Goal: Information Seeking & Learning: Learn about a topic

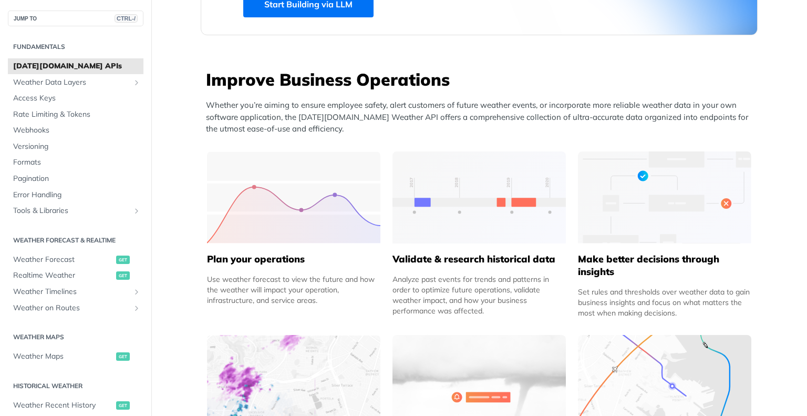
scroll to position [315, 0]
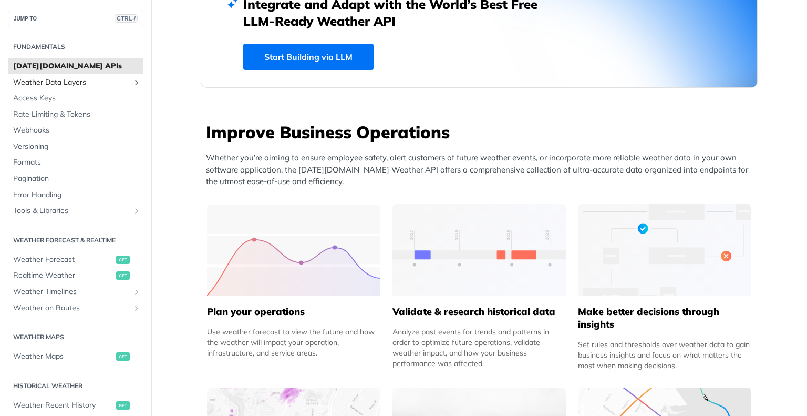
click at [91, 80] on span "Weather Data Layers" at bounding box center [71, 82] width 117 height 11
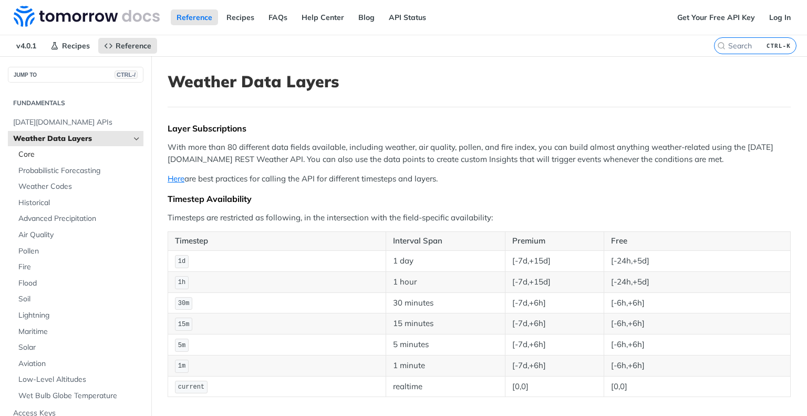
click at [29, 151] on span "Core" at bounding box center [79, 154] width 122 height 11
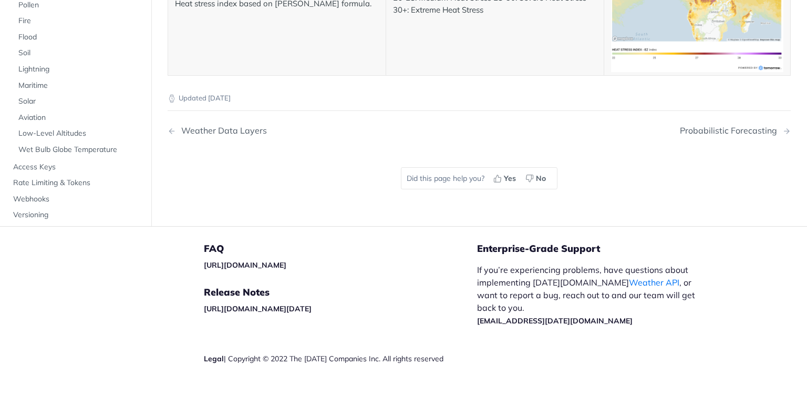
scroll to position [5362, 0]
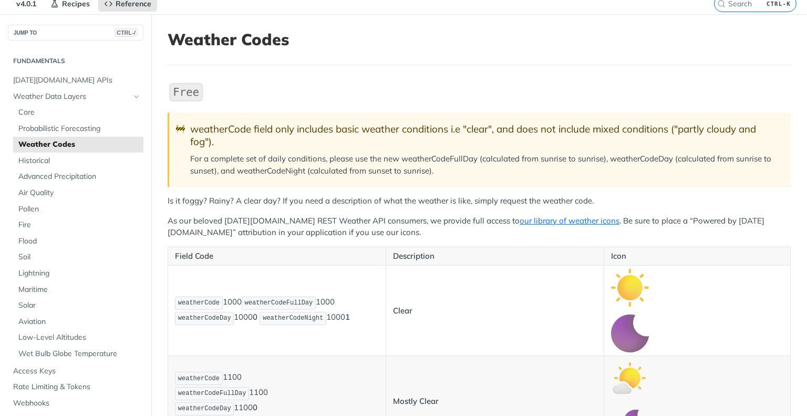
scroll to position [26, 0]
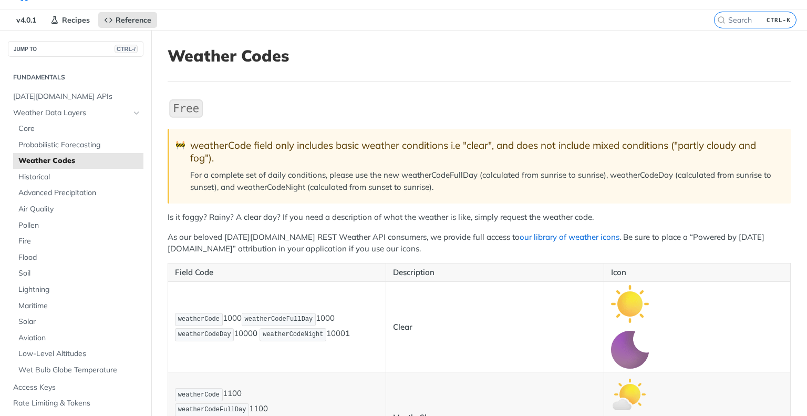
click at [520, 237] on link "our library of weather icons" at bounding box center [570, 237] width 100 height 10
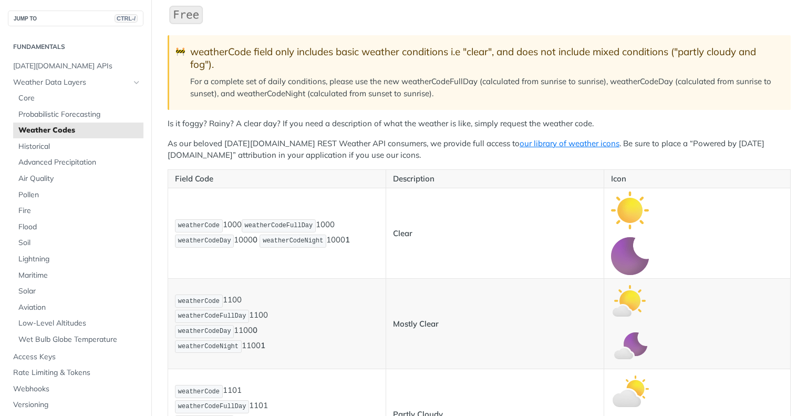
scroll to position [0, 0]
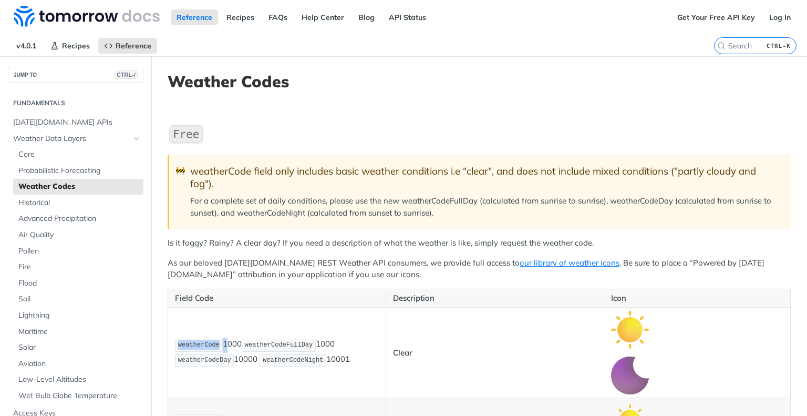
drag, startPoint x: 178, startPoint y: 346, endPoint x: 220, endPoint y: 346, distance: 42.6
click at [220, 346] on p "weatherCode 1000 weatherCodeFullDay 1000 weatherCodeDay 1000 0 weatherCodeNight…" at bounding box center [277, 352] width 204 height 30
click at [203, 344] on span "weatherCode" at bounding box center [199, 344] width 42 height 7
drag, startPoint x: 178, startPoint y: 345, endPoint x: 216, endPoint y: 346, distance: 37.9
click at [216, 346] on span "weatherCode" at bounding box center [199, 344] width 42 height 7
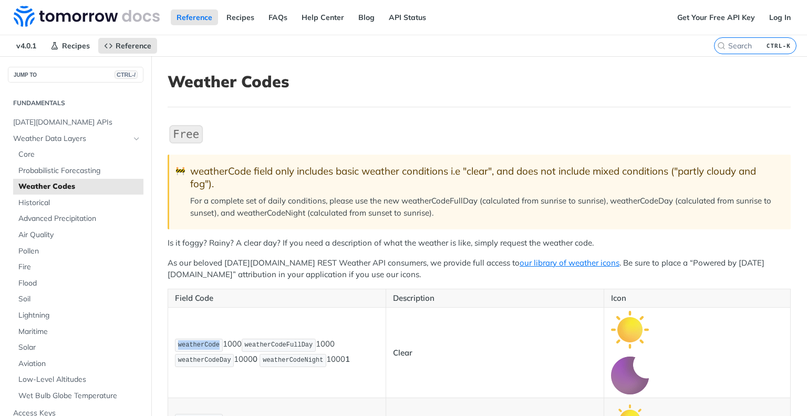
copy span "weatherCode"
drag, startPoint x: 46, startPoint y: 157, endPoint x: 40, endPoint y: 158, distance: 6.5
click at [46, 157] on span "Core" at bounding box center [79, 154] width 122 height 11
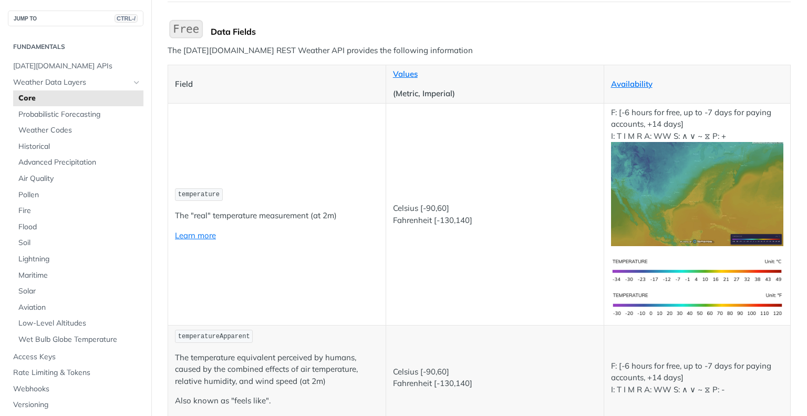
scroll to position [210, 0]
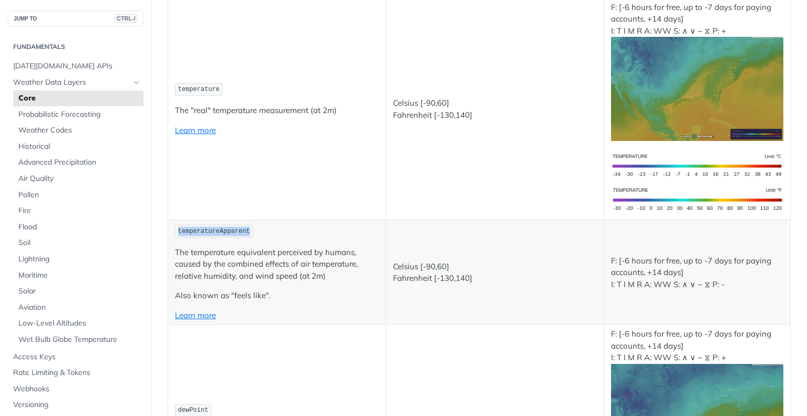
drag, startPoint x: 177, startPoint y: 226, endPoint x: 243, endPoint y: 224, distance: 66.2
click at [243, 224] on code "temperatureApparent" at bounding box center [214, 230] width 78 height 13
copy span "temperatureApparent"
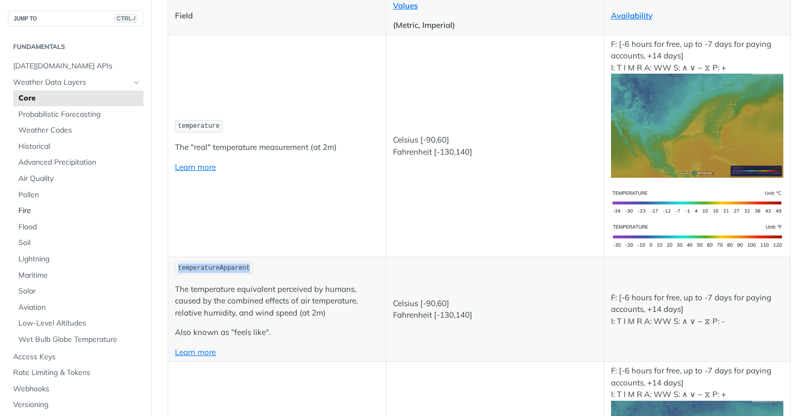
scroll to position [158, 0]
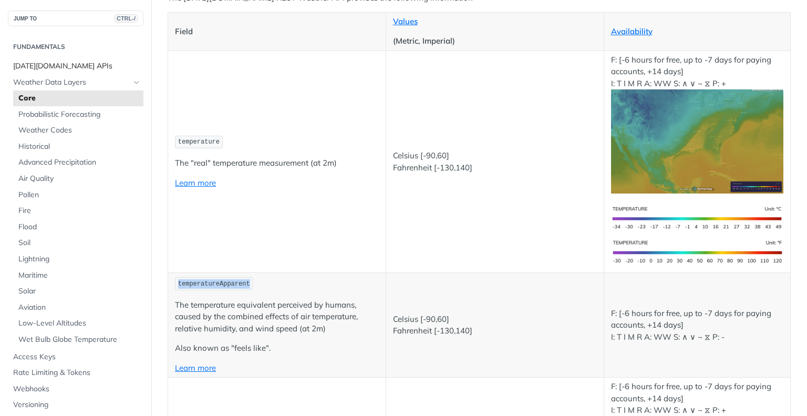
drag, startPoint x: 54, startPoint y: 70, endPoint x: 57, endPoint y: 64, distance: 6.8
click at [54, 70] on span "[DATE][DOMAIN_NAME] APIs" at bounding box center [77, 66] width 128 height 11
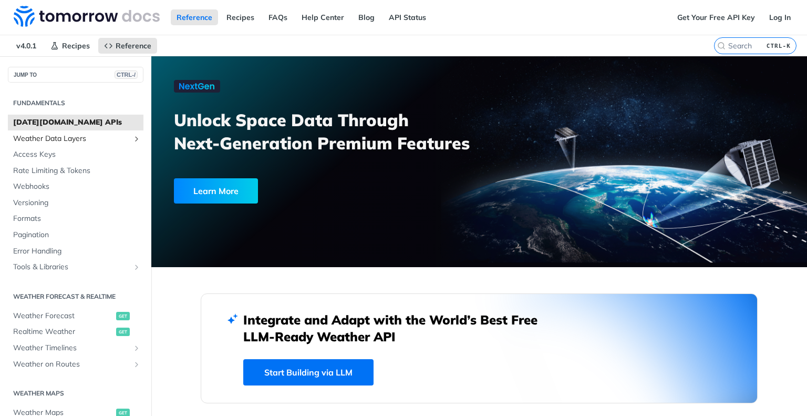
click at [50, 139] on span "Weather Data Layers" at bounding box center [71, 139] width 117 height 11
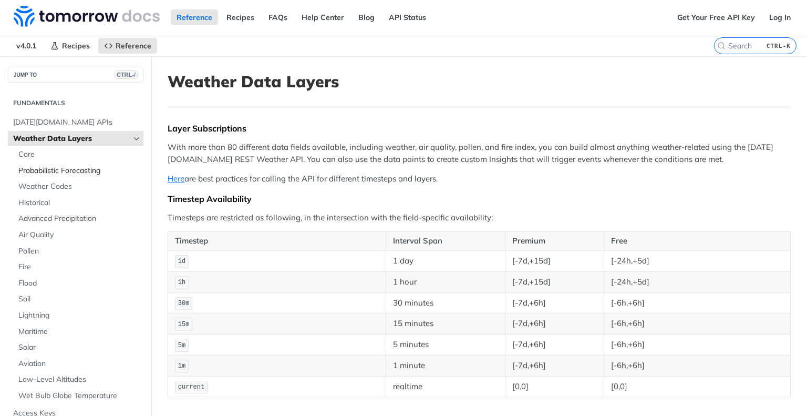
click at [48, 170] on span "Probabilistic Forecasting" at bounding box center [79, 171] width 122 height 11
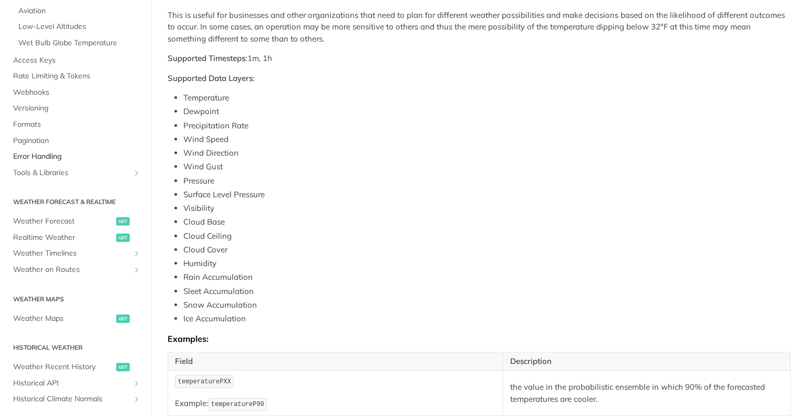
scroll to position [315, 0]
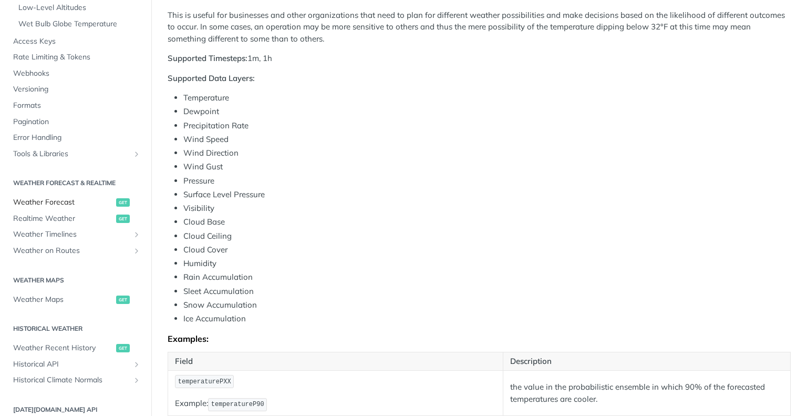
click at [49, 204] on span "Weather Forecast" at bounding box center [63, 202] width 100 height 11
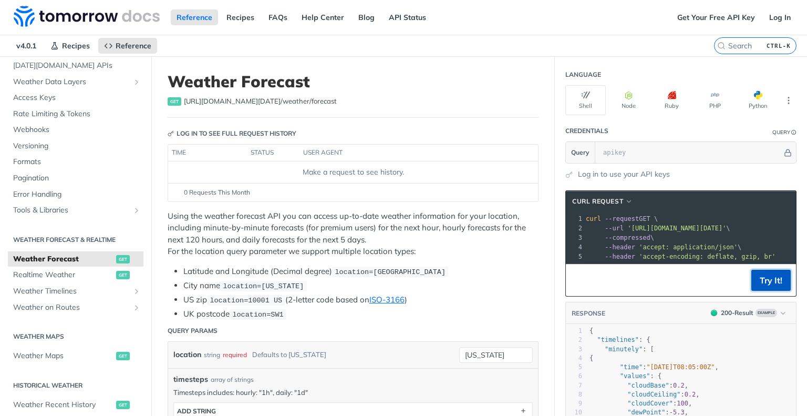
click at [761, 283] on button "Try It!" at bounding box center [771, 280] width 39 height 21
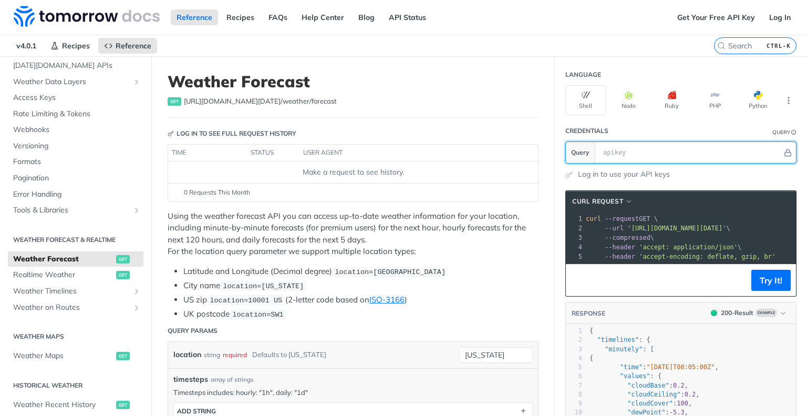
click at [598, 155] on input "text" at bounding box center [690, 152] width 185 height 21
paste input "mGKsgzf0cQlyDmuxI5d7cgnYcNwIoRjj"
type input "mGKsgzf0cQlyDmuxI5d7cgnYcNwIoRjj"
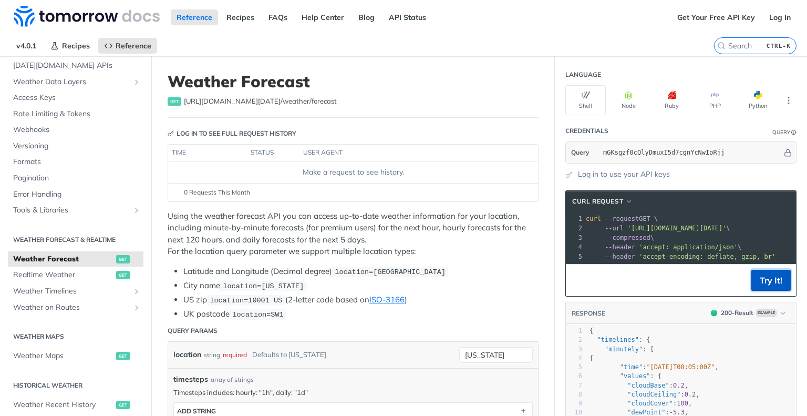
click at [759, 288] on button "Try It!" at bounding box center [771, 280] width 39 height 21
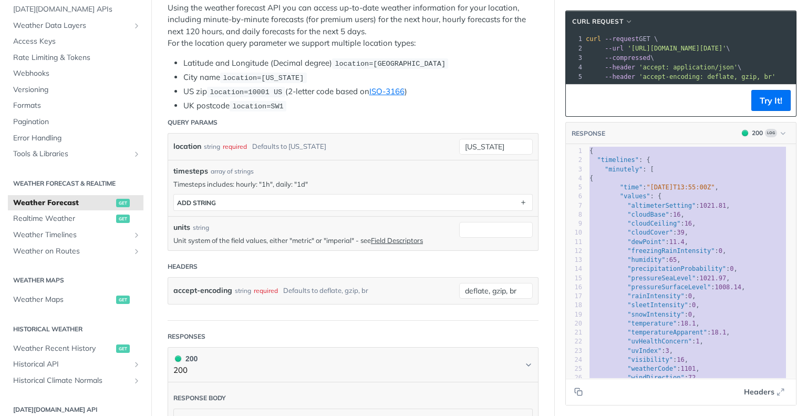
drag, startPoint x: 607, startPoint y: 367, endPoint x: 541, endPoint y: 129, distance: 247.0
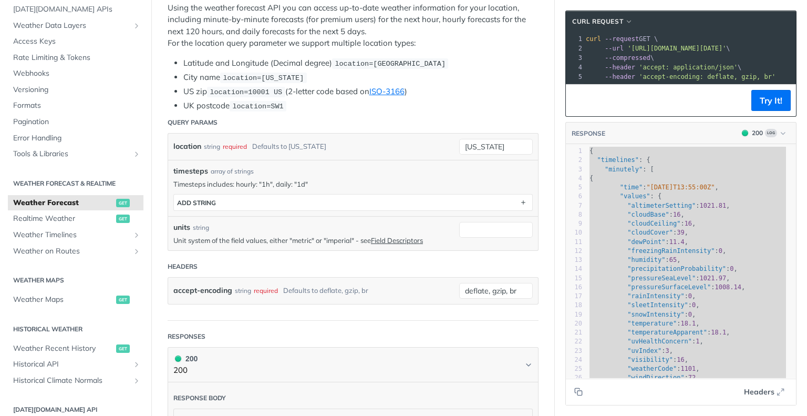
type textarea "{ "timelines": { "minutely": [ { "time": "[DATE]T13:55:00Z", "values": { "altim…"
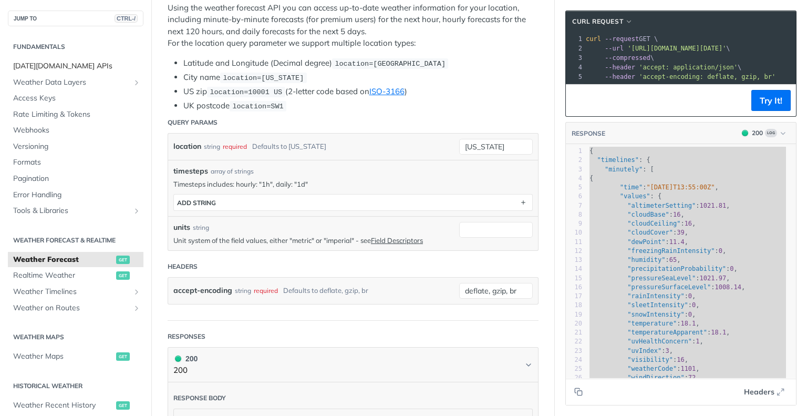
click at [63, 69] on span "[DATE][DOMAIN_NAME] APIs" at bounding box center [77, 66] width 128 height 11
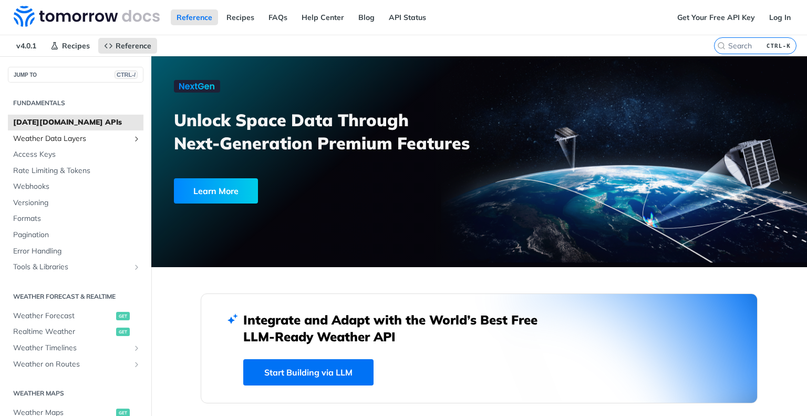
click at [44, 136] on span "Weather Data Layers" at bounding box center [71, 139] width 117 height 11
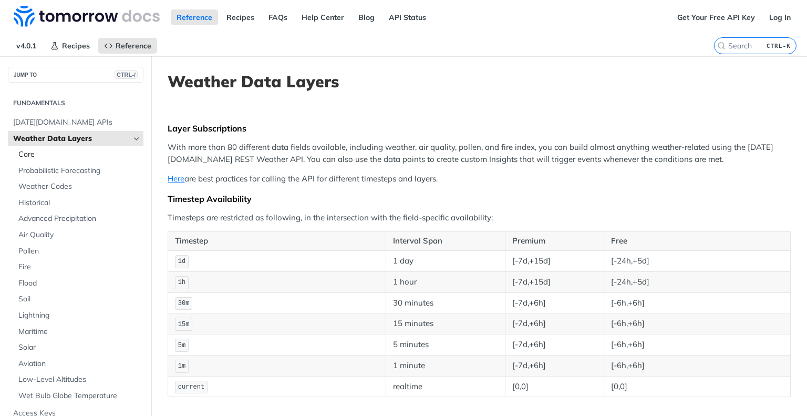
click at [21, 156] on span "Core" at bounding box center [79, 154] width 122 height 11
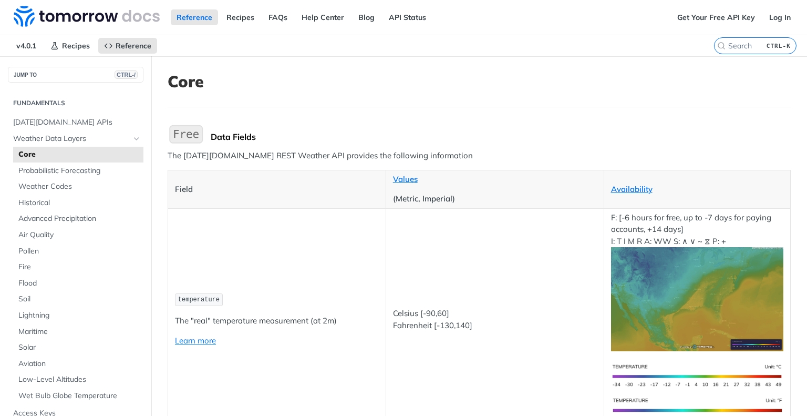
click at [250, 277] on td "temperature The "real" temperature measurement (at 2m) Learn more" at bounding box center [277, 319] width 218 height 222
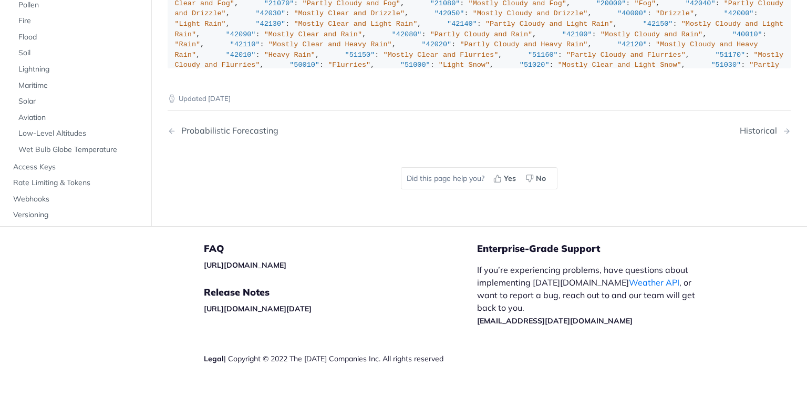
scroll to position [105, 0]
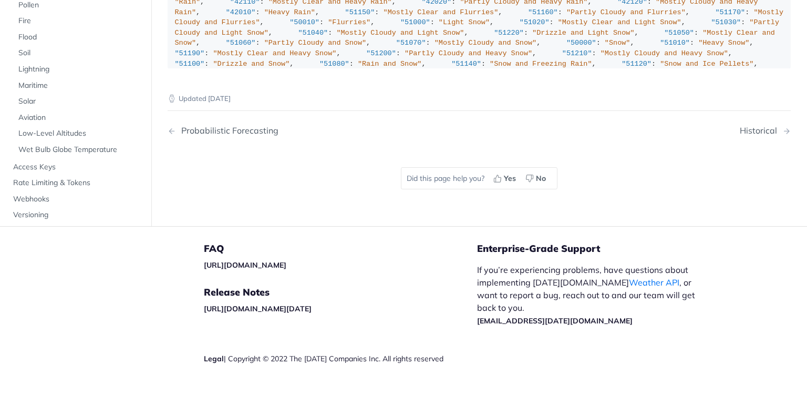
drag, startPoint x: 175, startPoint y: 179, endPoint x: 396, endPoint y: 328, distance: 266.7
click at [396, 328] on div ""weatherCode" : { "0" : "Unknown" , "1000" : "Clear, Sunny" , "1100" : "Mostly …" at bounding box center [479, 53] width 609 height 915
copy div ""weatherCode" : { "0" : "Unknown" , "1000" : "Clear, Sunny" , "1100" : "Mostly …"
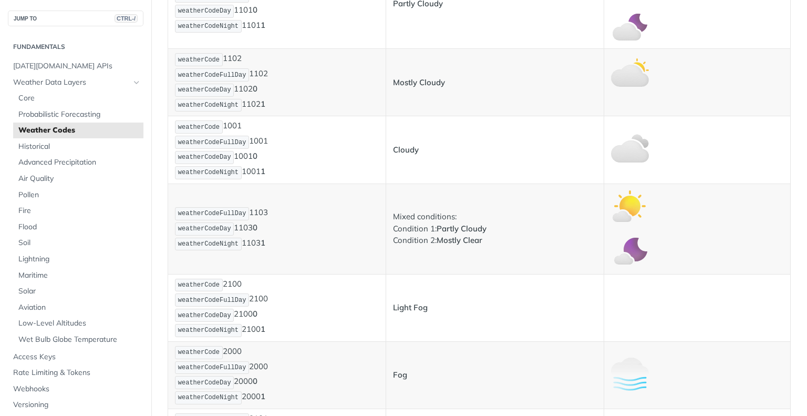
scroll to position [534, 0]
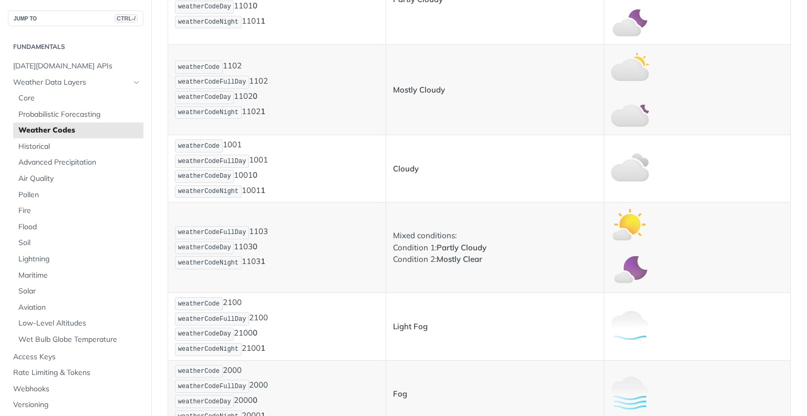
click at [332, 174] on p "weatherCode 1001 weatherCodeFullDay 1001 weatherCodeDay 1001 0 weatherCodeNight…" at bounding box center [277, 168] width 204 height 60
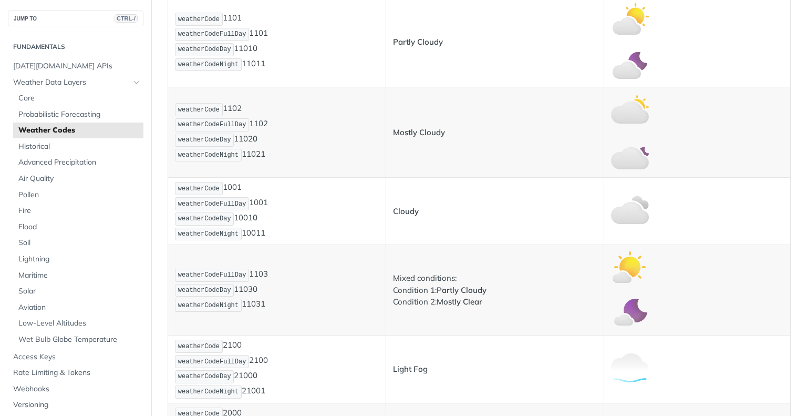
scroll to position [0, 0]
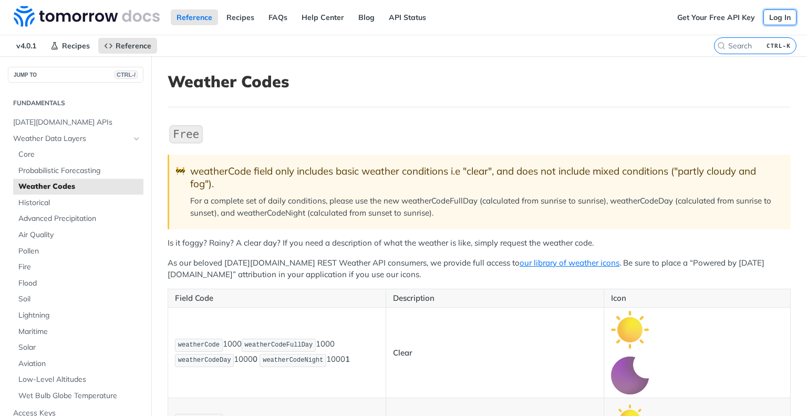
click at [772, 18] on link "Log In" at bounding box center [780, 17] width 33 height 16
